Goal: Obtain resource: Download file/media

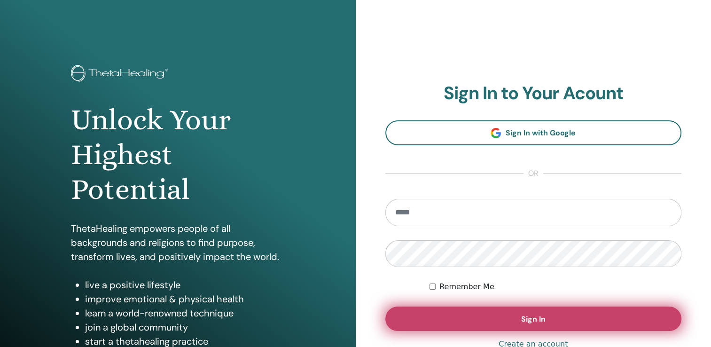
type input "**********"
click at [467, 316] on button "Sign In" at bounding box center [533, 319] width 297 height 24
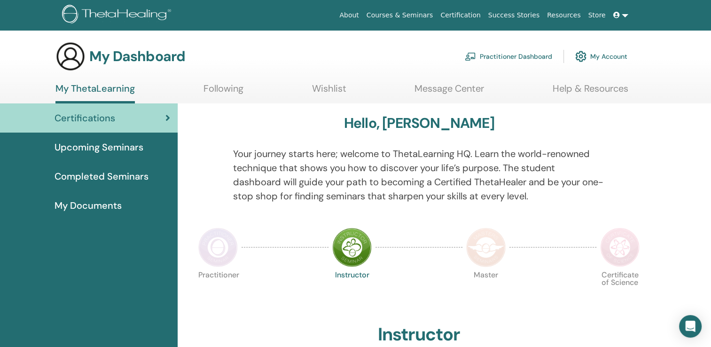
click at [110, 204] on span "My Documents" at bounding box center [88, 205] width 67 height 14
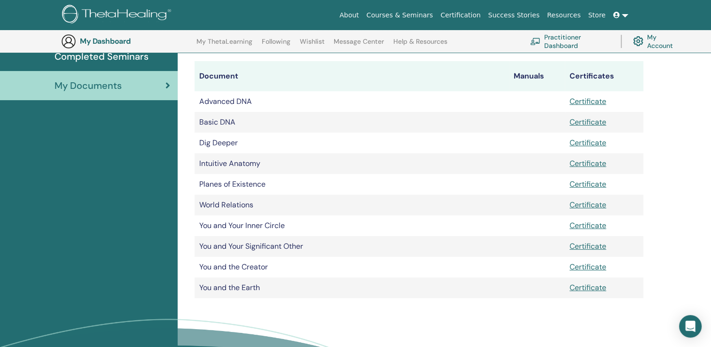
scroll to position [142, 0]
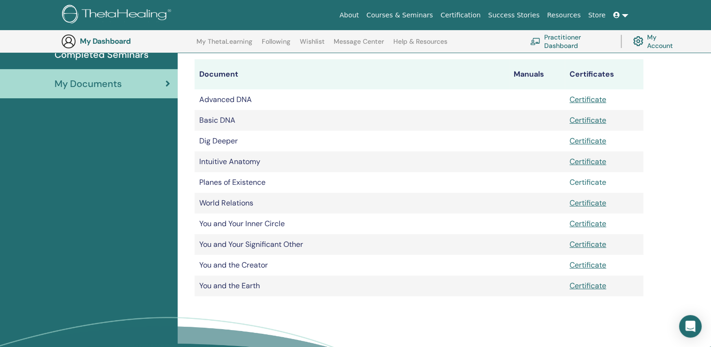
click at [592, 181] on link "Certificate" at bounding box center [588, 182] width 37 height 10
click at [585, 287] on link "Certificate" at bounding box center [588, 286] width 37 height 10
